Goal: Task Accomplishment & Management: Manage account settings

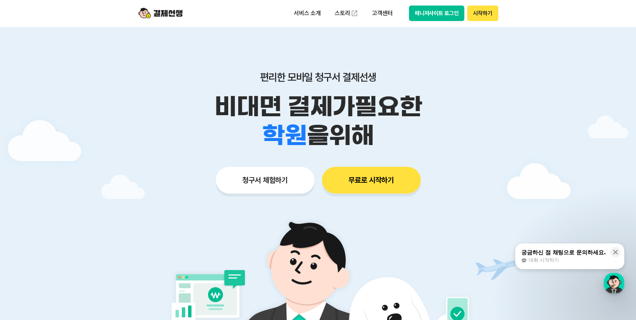
click at [447, 18] on button "매니저사이트 로그인" at bounding box center [437, 13] width 56 height 15
click at [448, 14] on button "매니저사이트 로그인" at bounding box center [437, 13] width 56 height 15
click at [422, 18] on button "매니저사이트 로그인" at bounding box center [437, 13] width 56 height 15
